Goal: Transaction & Acquisition: Purchase product/service

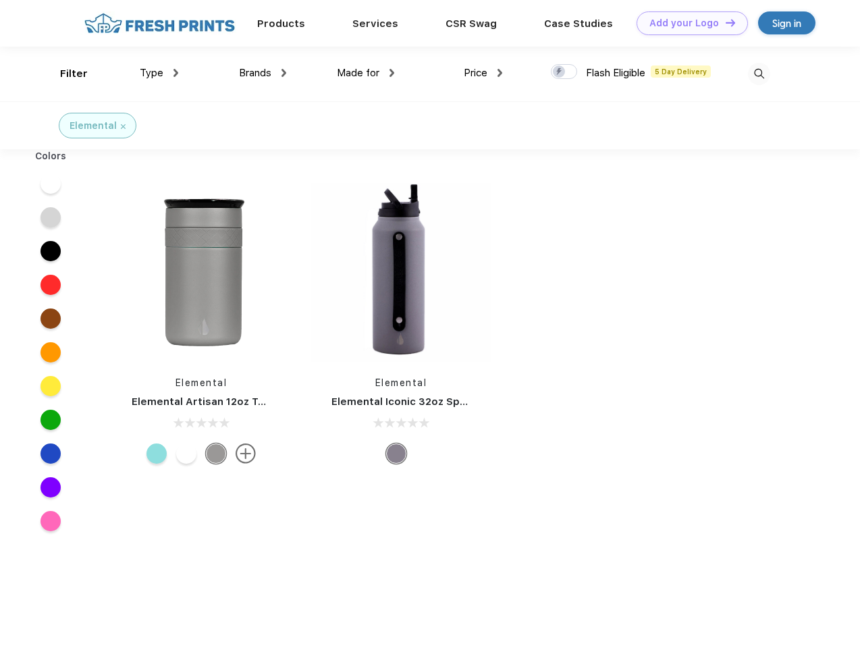
click at [687, 23] on link "Add your Logo Design Tool" at bounding box center [692, 23] width 111 height 24
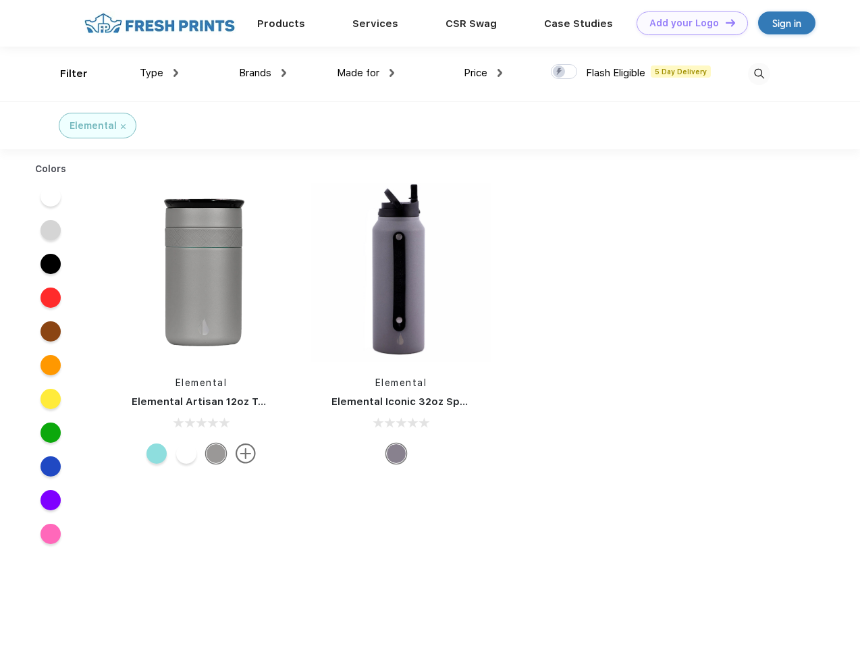
click at [0, 0] on div "Design Tool" at bounding box center [0, 0] width 0 height 0
click at [725, 22] on link "Add your Logo Design Tool" at bounding box center [692, 23] width 111 height 24
click at [65, 74] on div "Filter" at bounding box center [74, 74] width 28 height 16
click at [159, 73] on span "Type" at bounding box center [152, 73] width 24 height 12
click at [263, 73] on span "Brands" at bounding box center [255, 73] width 32 height 12
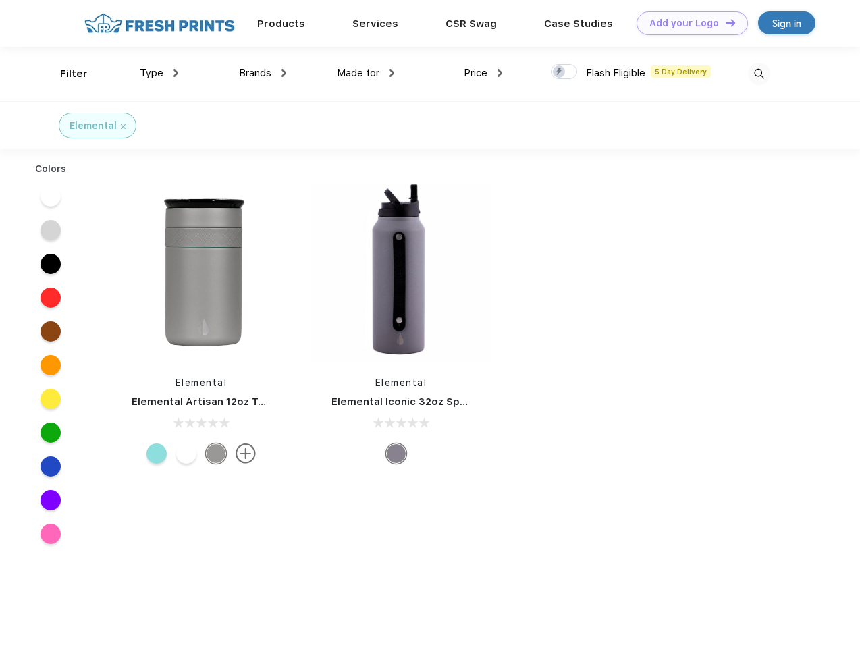
click at [366, 73] on span "Made for" at bounding box center [358, 73] width 43 height 12
click at [484, 73] on span "Price" at bounding box center [476, 73] width 24 height 12
click at [565, 72] on div at bounding box center [564, 71] width 26 height 15
click at [560, 72] on input "checkbox" at bounding box center [555, 67] width 9 height 9
click at [759, 74] on img at bounding box center [759, 74] width 22 height 22
